Goal: Information Seeking & Learning: Find specific fact

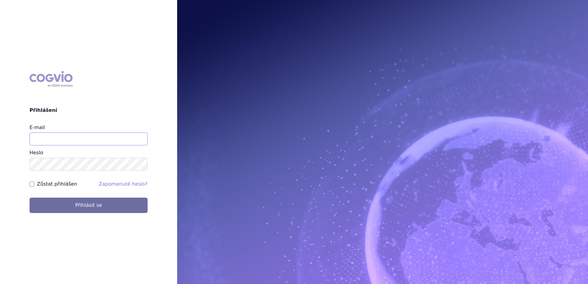
click at [52, 137] on input "E-mail" at bounding box center [89, 138] width 118 height 13
type input "petr.setina@sanofi.com"
click at [30, 198] on button "Přihlásit se" at bounding box center [89, 205] width 118 height 15
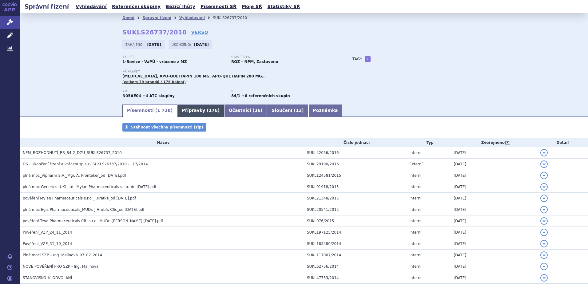
click at [177, 110] on link "Přípravky ( 176 )" at bounding box center [200, 110] width 47 height 12
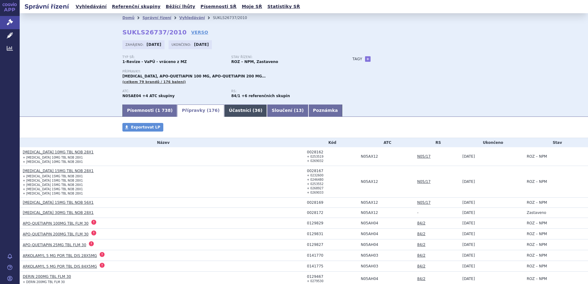
click at [230, 110] on link "Účastníci ( 36 )" at bounding box center [245, 110] width 43 height 12
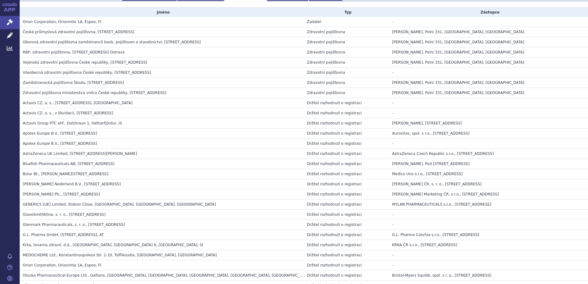
scroll to position [97, 0]
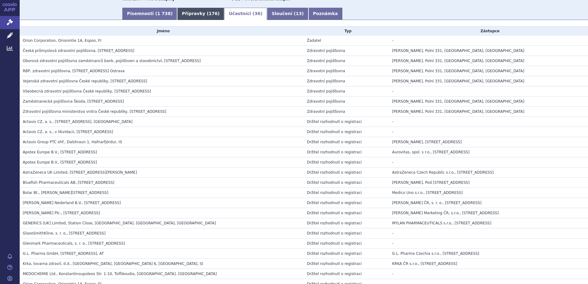
click at [181, 11] on link "Přípravky ( 176 )" at bounding box center [200, 14] width 47 height 12
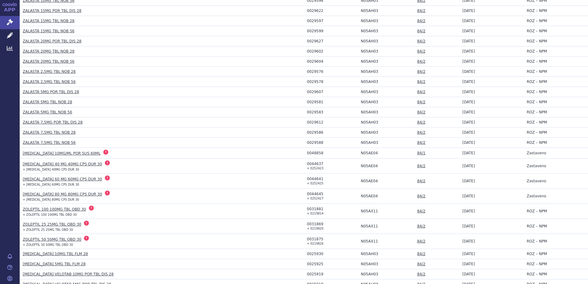
scroll to position [2159, 0]
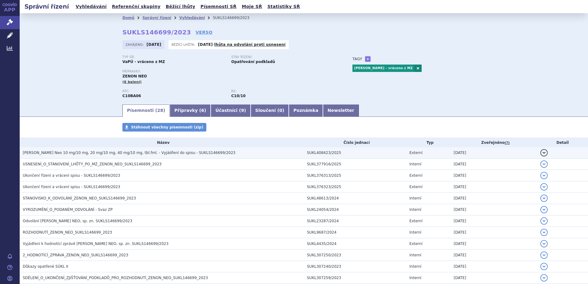
click at [57, 154] on span "Zenon Neo 10 mg/10 mg, 20 mg/10 mg, 40 mg/10 mg, tbl.fml. - Vyjádření do spisu …" at bounding box center [129, 153] width 213 height 4
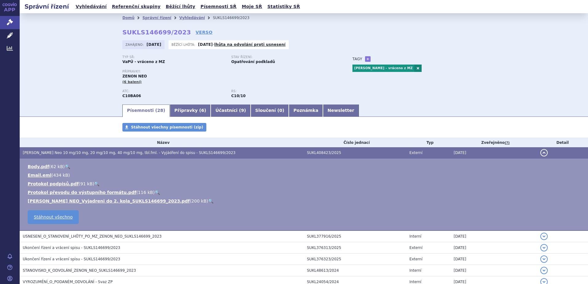
click at [208, 199] on link "🔍" at bounding box center [210, 201] width 5 height 5
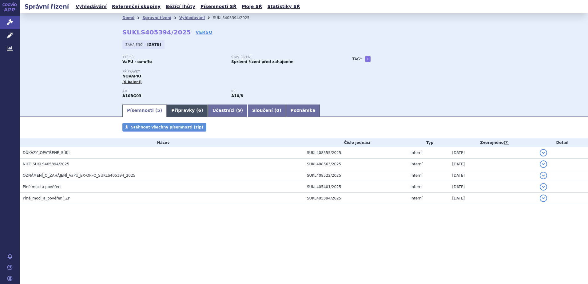
click at [179, 108] on link "Přípravky ( 6 )" at bounding box center [187, 110] width 41 height 12
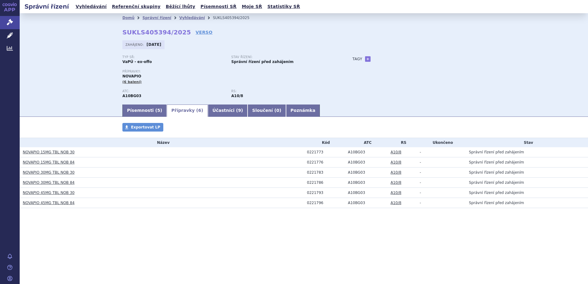
click at [28, 153] on link "NOVAPIO 15MG TBL NOB 30" at bounding box center [49, 152] width 52 height 4
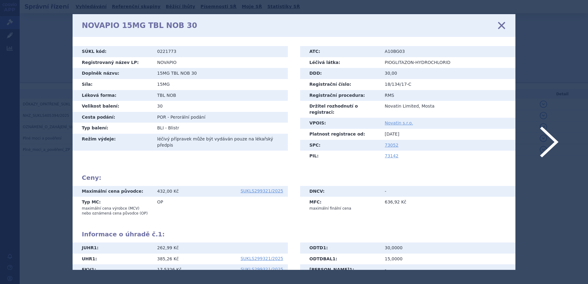
click at [498, 26] on icon at bounding box center [501, 25] width 13 height 13
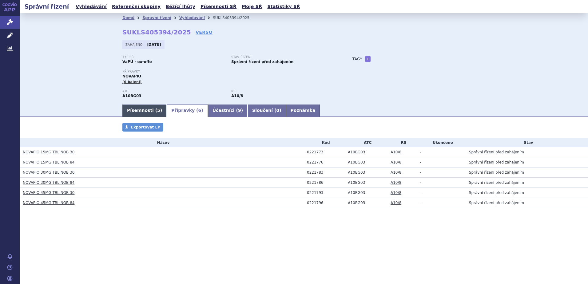
click at [151, 108] on link "Písemnosti ( 5 )" at bounding box center [144, 110] width 44 height 12
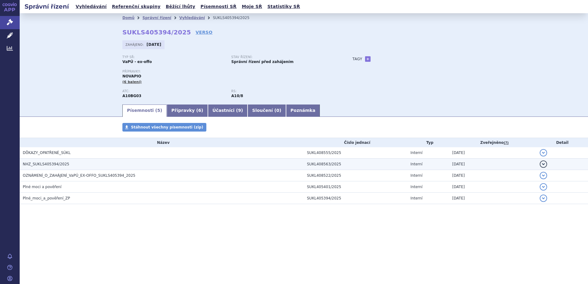
click at [49, 163] on span "NHZ_SUKLS405394/2025" at bounding box center [46, 164] width 46 height 4
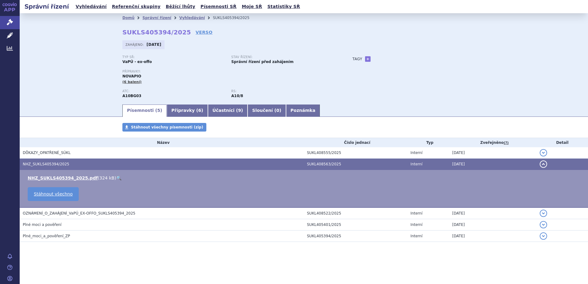
click at [116, 178] on link "🔍" at bounding box center [118, 177] width 5 height 5
